Goal: Transaction & Acquisition: Purchase product/service

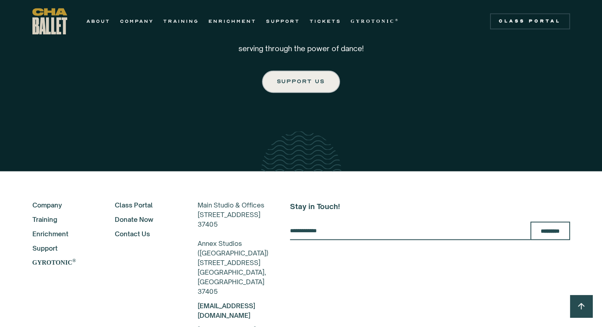
scroll to position [1440, 0]
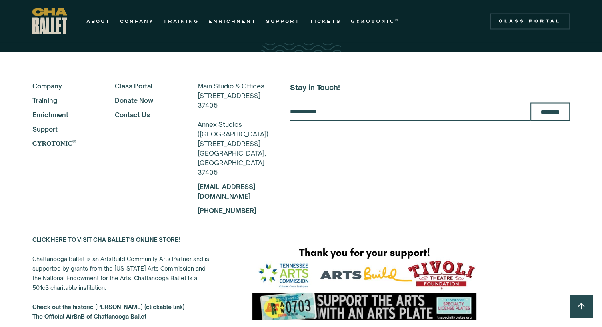
click at [115, 110] on link "Contact Us" at bounding box center [145, 115] width 61 height 10
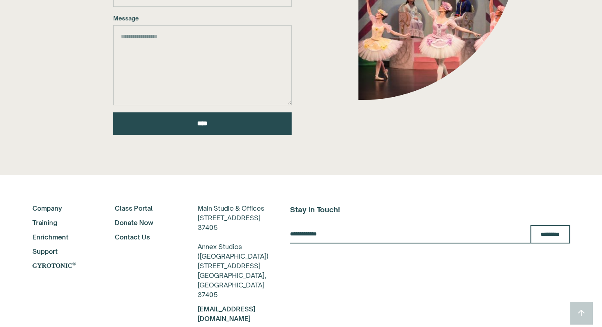
scroll to position [280, 0]
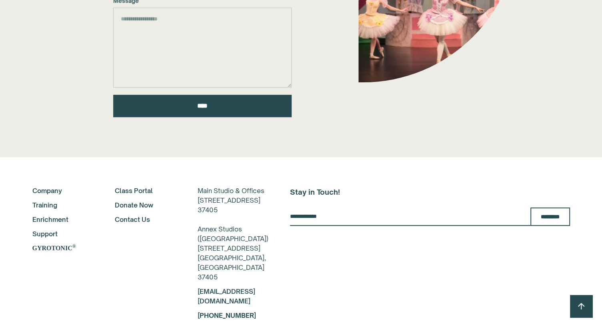
click at [58, 191] on link "Company" at bounding box center [62, 191] width 61 height 10
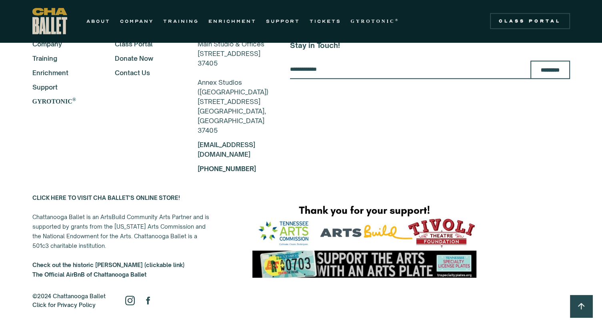
scroll to position [2122, 0]
click at [161, 194] on strong "CLICK HERE TO VISIT CHA BALLET'S ONLINE STORE!" at bounding box center [106, 197] width 148 height 7
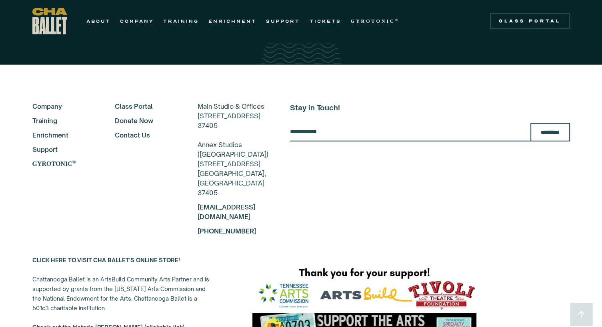
scroll to position [2042, 0]
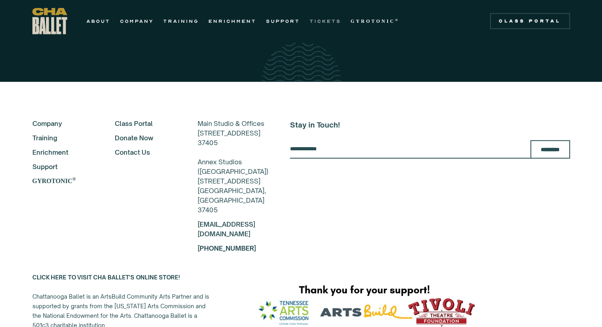
click at [320, 23] on link "TICKETS" at bounding box center [326, 21] width 32 height 10
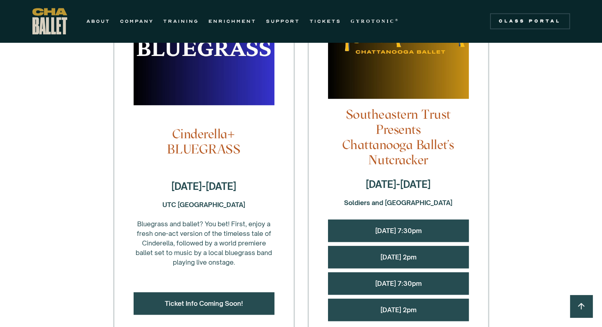
scroll to position [720, 0]
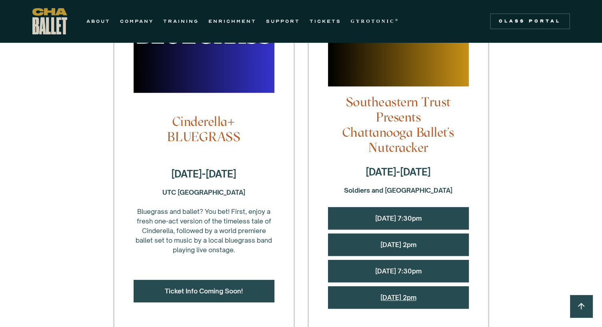
click at [398, 294] on link "Sunday, 12/14 @ 2pm" at bounding box center [398, 298] width 36 height 8
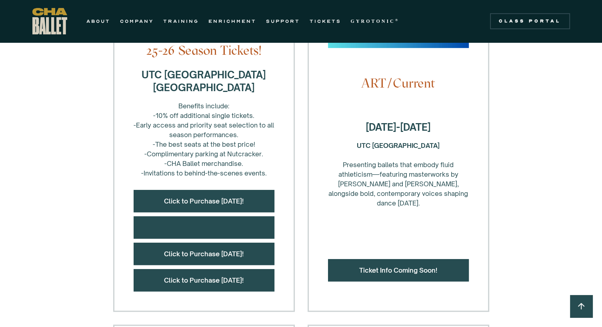
scroll to position [360, 0]
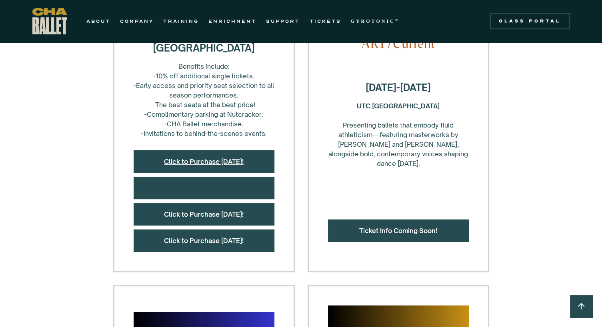
click at [217, 160] on link "Click to Purchase Today!" at bounding box center [204, 162] width 80 height 8
